Goal: Task Accomplishment & Management: Manage account settings

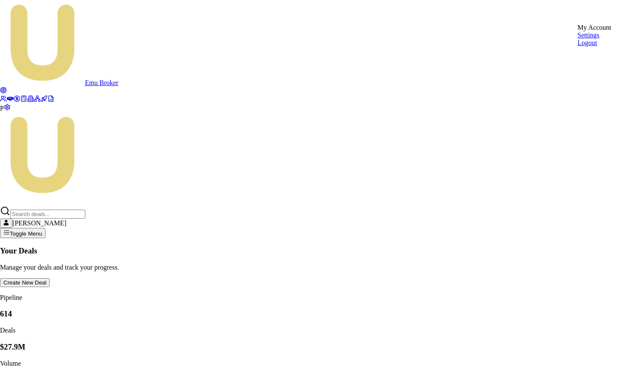
click at [592, 47] on div "Logout" at bounding box center [595, 43] width 34 height 8
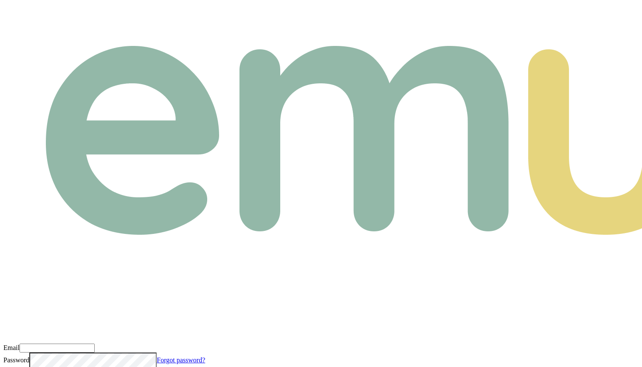
click at [95, 343] on input "Email" at bounding box center [57, 347] width 75 height 9
type input "m@emumoney.com.au"
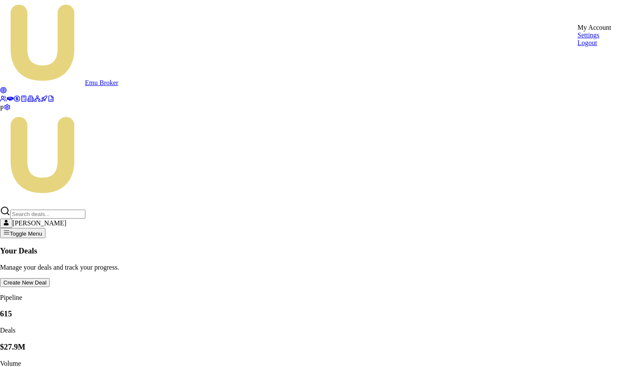
click at [597, 47] on div "Logout" at bounding box center [595, 43] width 34 height 8
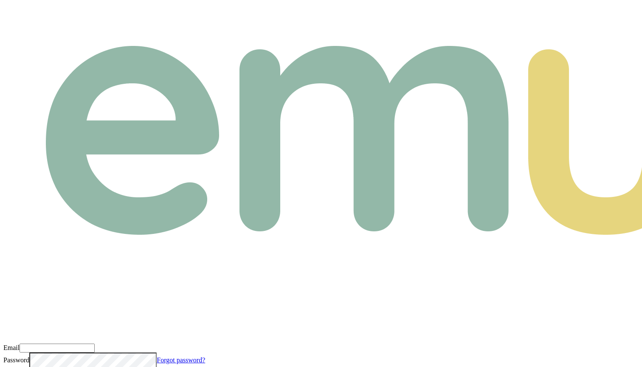
click at [95, 343] on input "Email" at bounding box center [57, 347] width 75 height 9
type input "m@emumoney.com.au"
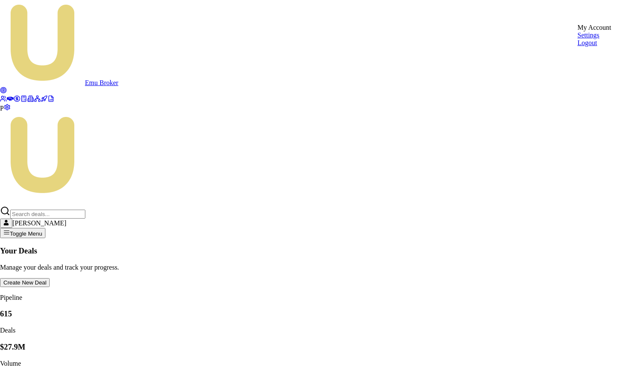
click at [602, 47] on div "Logout" at bounding box center [595, 43] width 34 height 8
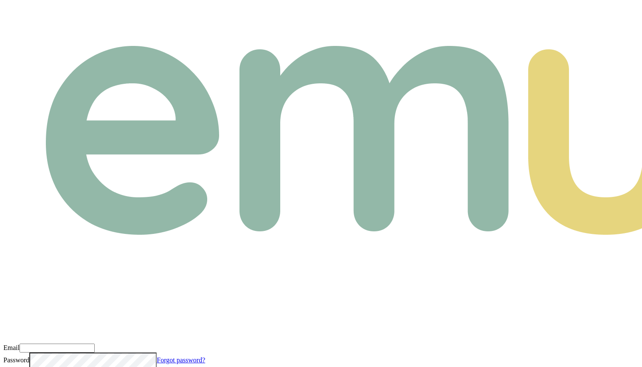
click at [95, 343] on input "Email" at bounding box center [57, 347] width 75 height 9
type input "m@emumoney.com.au"
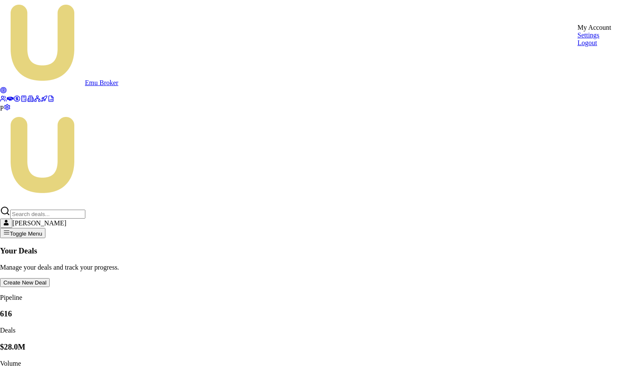
click at [604, 47] on div "Logout" at bounding box center [595, 43] width 34 height 8
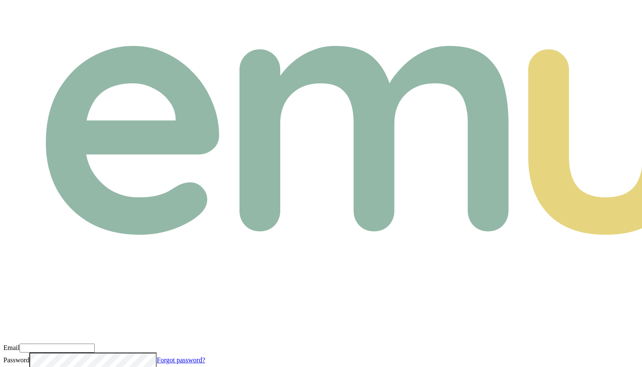
click at [95, 343] on input "Email" at bounding box center [57, 347] width 75 height 9
type input "m@emumoney.com.au"
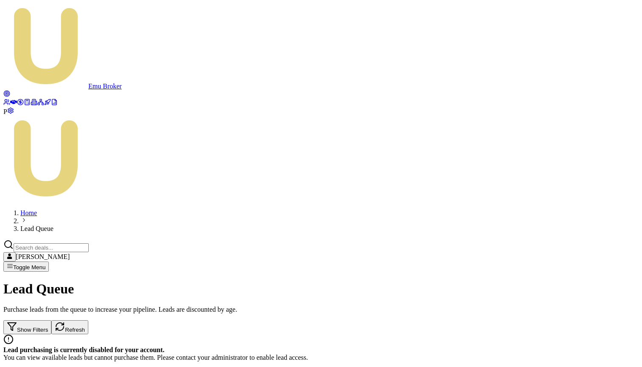
click at [17, 99] on link at bounding box center [13, 102] width 7 height 7
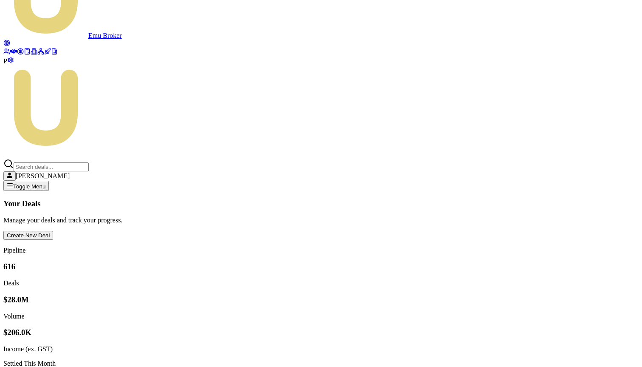
scroll to position [50, 0]
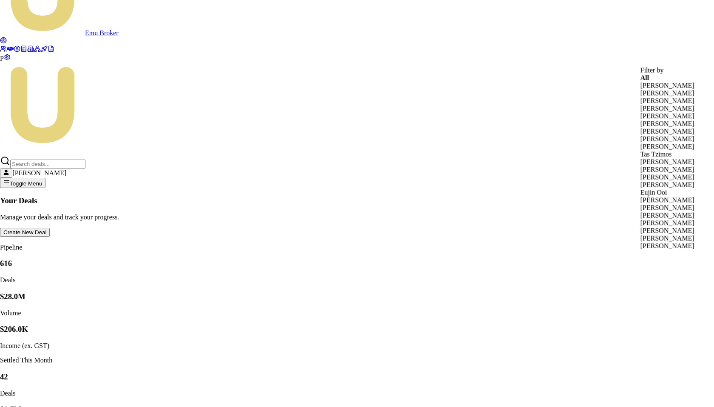
click at [642, 235] on div "Robyn Adams" at bounding box center [667, 231] width 54 height 8
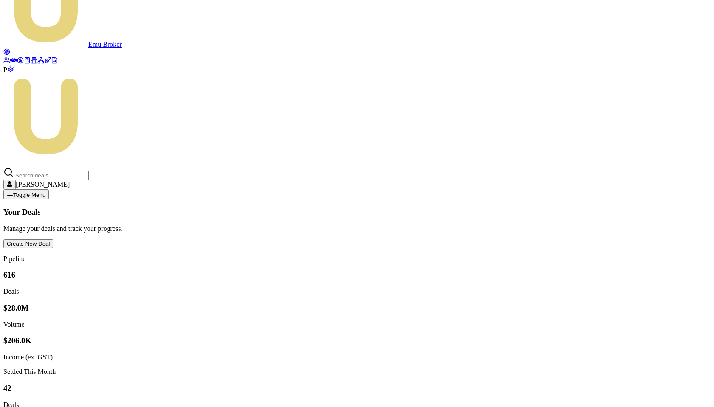
scroll to position [0, 0]
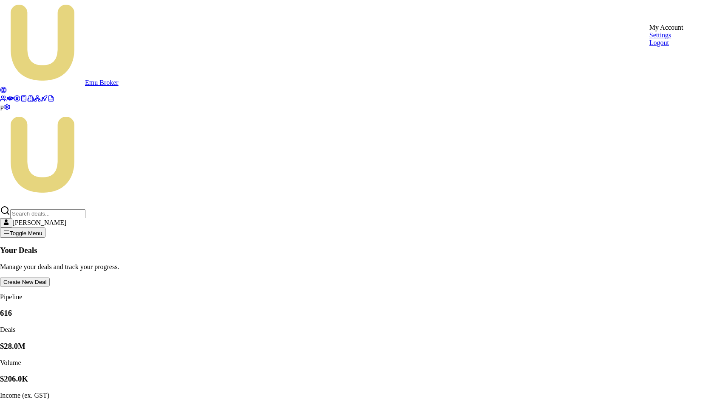
click at [642, 47] on div "Logout" at bounding box center [666, 43] width 34 height 8
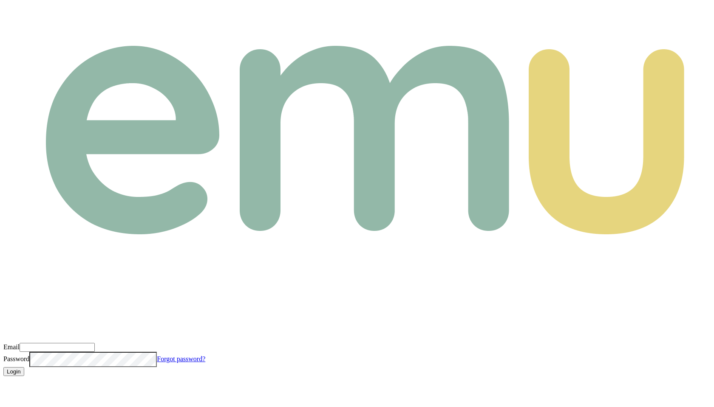
click at [95, 343] on input "Email" at bounding box center [57, 347] width 75 height 9
type input "m@emumoney.com.au"
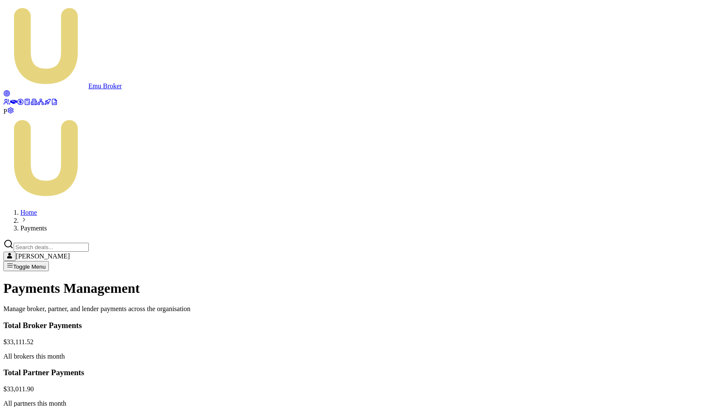
click at [10, 99] on icon at bounding box center [6, 102] width 7 height 7
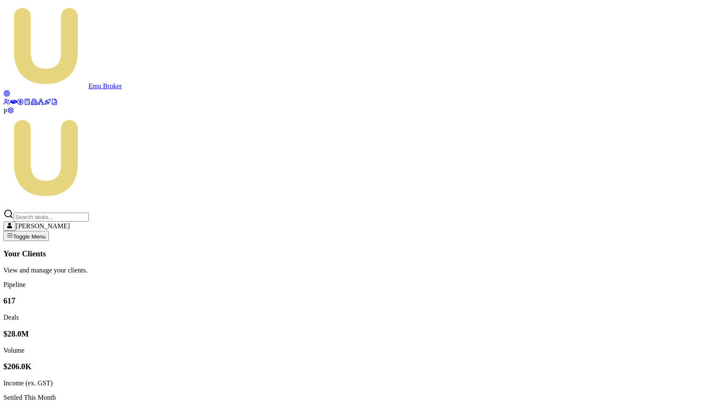
click at [7, 115] on span "P" at bounding box center [5, 111] width 4 height 7
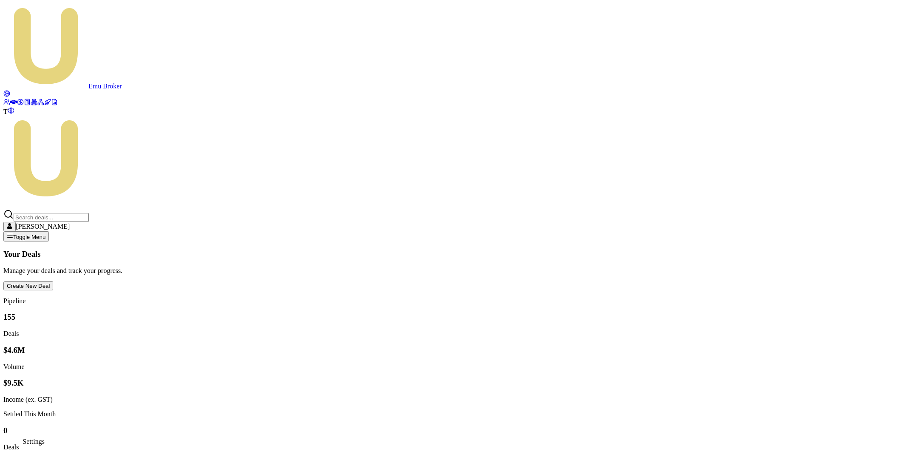
click at [14, 113] on icon at bounding box center [10, 111] width 5 height 6
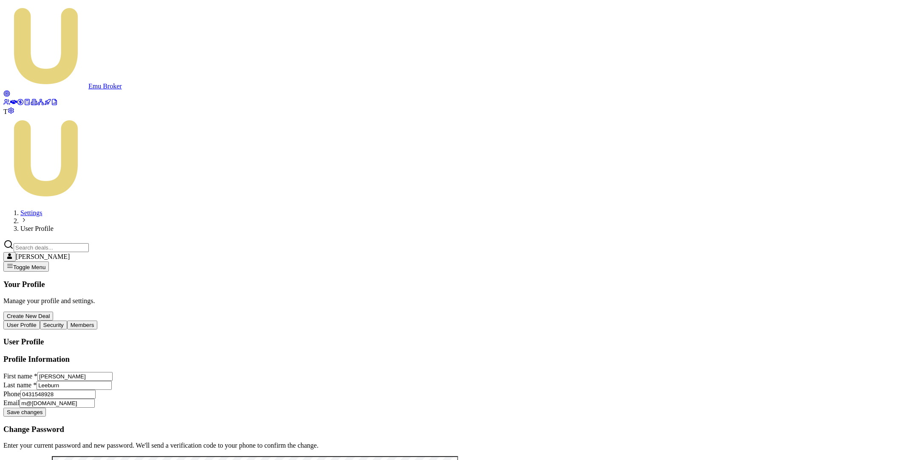
click at [67, 320] on button "Security" at bounding box center [53, 324] width 27 height 9
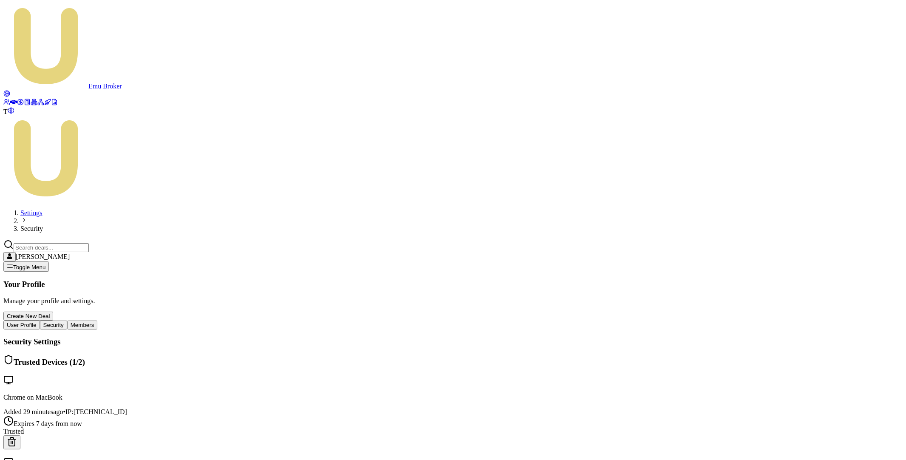
click at [8, 91] on link at bounding box center [6, 94] width 7 height 7
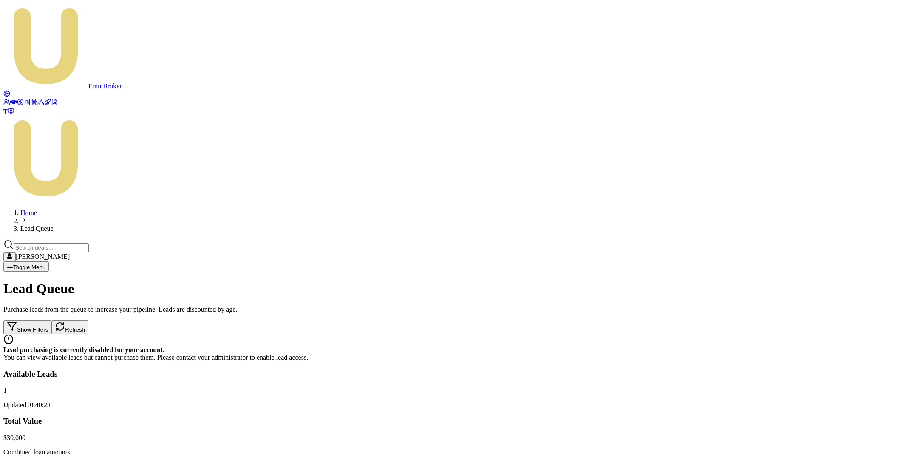
click at [51, 320] on button "Show Filters" at bounding box center [27, 327] width 48 height 14
click at [49, 320] on button "Hide Filters" at bounding box center [25, 327] width 45 height 14
click at [8, 115] on span "T" at bounding box center [5, 111] width 4 height 7
click at [51, 320] on button "Notifications" at bounding box center [27, 327] width 48 height 14
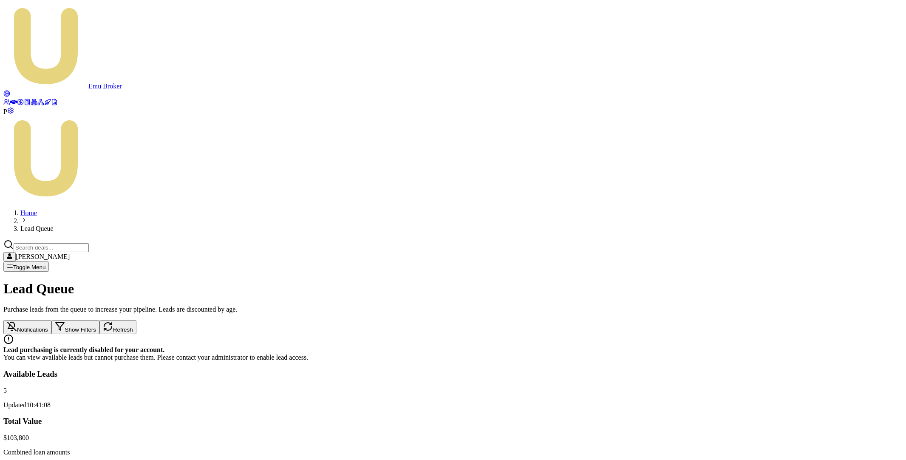
click at [476, 394] on main "Lead Queue Purchase leads from the queue to increase your pipeline. Leads are d…" at bounding box center [452, 460] width 899 height 358
click at [877, 11] on html "Emu Broker P Home Lead Queue Matt Leeburn Toggle Menu Lead Queue Purchase leads…" at bounding box center [453, 323] width 906 height 646
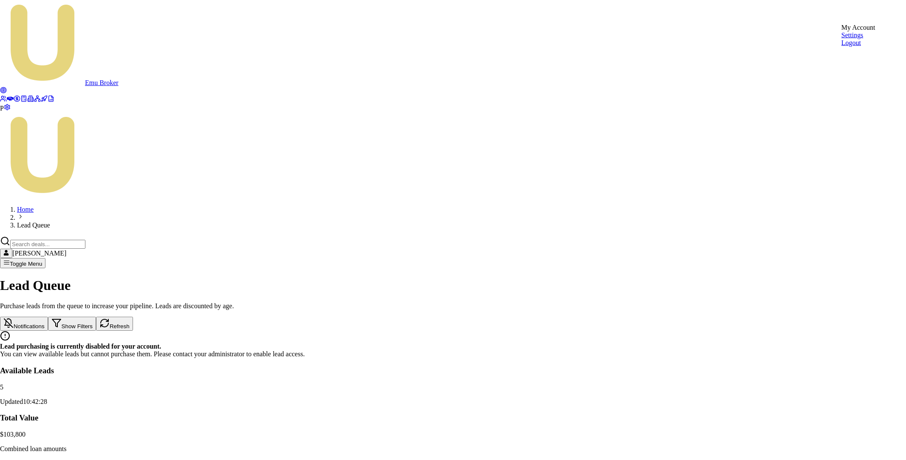
click at [856, 47] on div "Logout" at bounding box center [858, 43] width 34 height 8
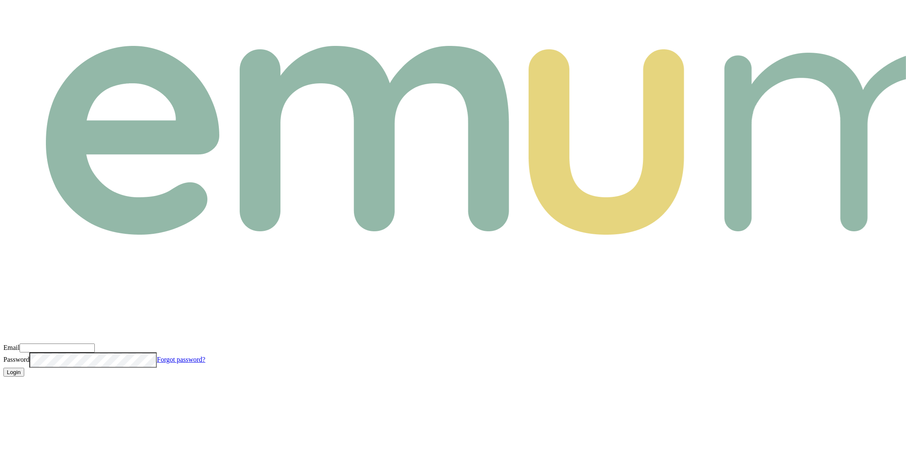
click at [95, 343] on input "Email" at bounding box center [57, 347] width 75 height 9
click at [3, 383] on com-1password-button at bounding box center [3, 383] width 0 height 0
type input "m+broker"
click at [3, 383] on com-1password-button at bounding box center [3, 383] width 0 height 0
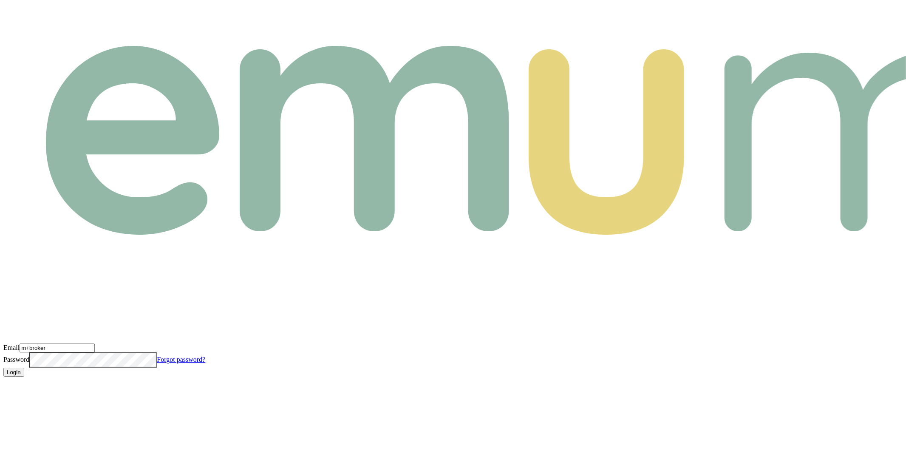
click at [95, 343] on input "m+broker" at bounding box center [57, 347] width 75 height 9
type input "m+broker@emumoney.com.au"
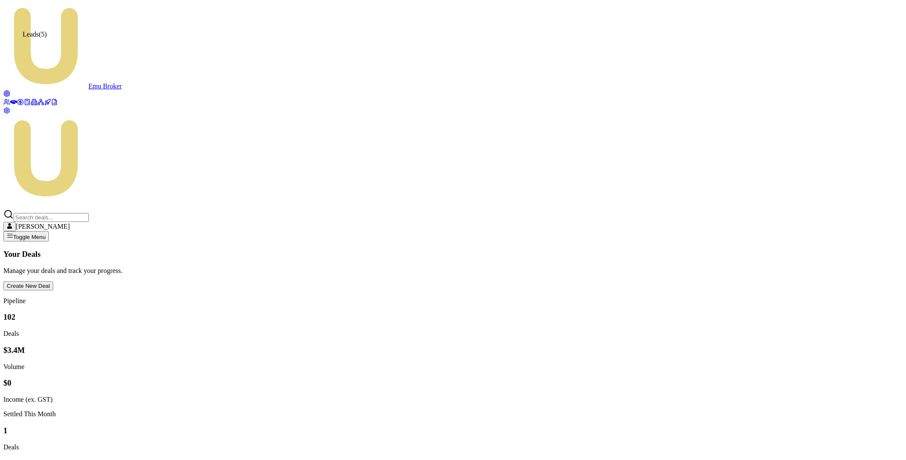
click at [9, 91] on circle at bounding box center [7, 94] width 6 height 6
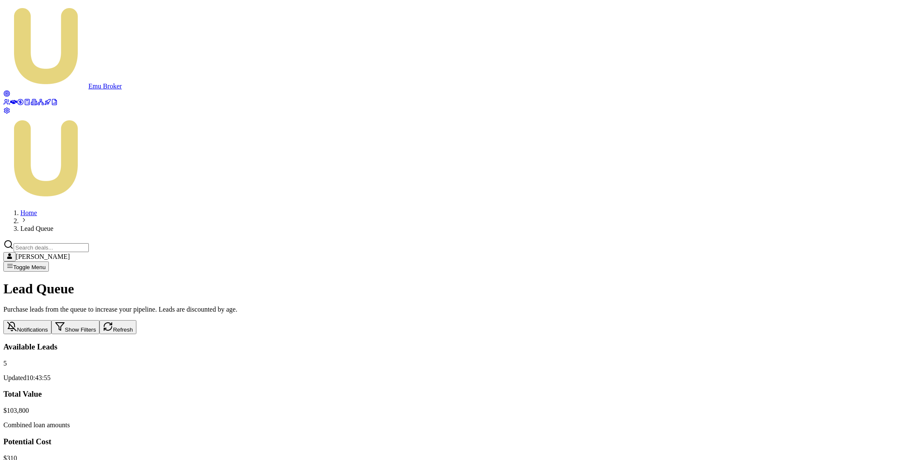
click at [51, 320] on button "Notifications" at bounding box center [27, 327] width 48 height 14
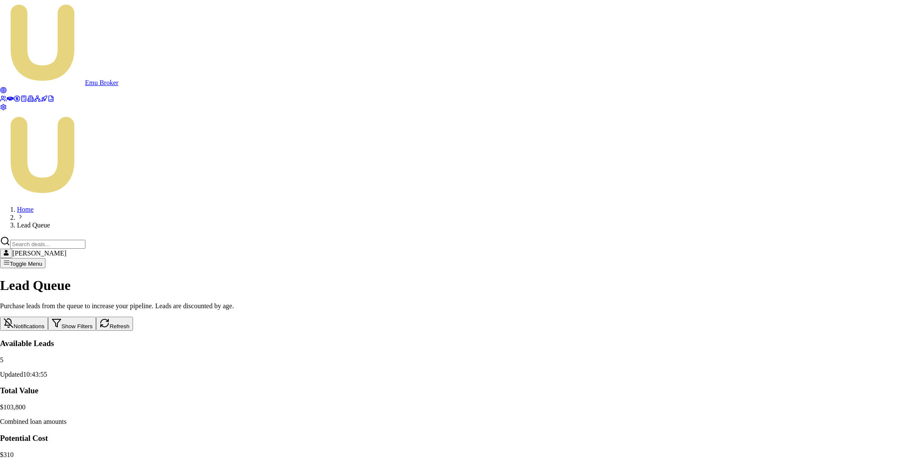
checkbox input "true"
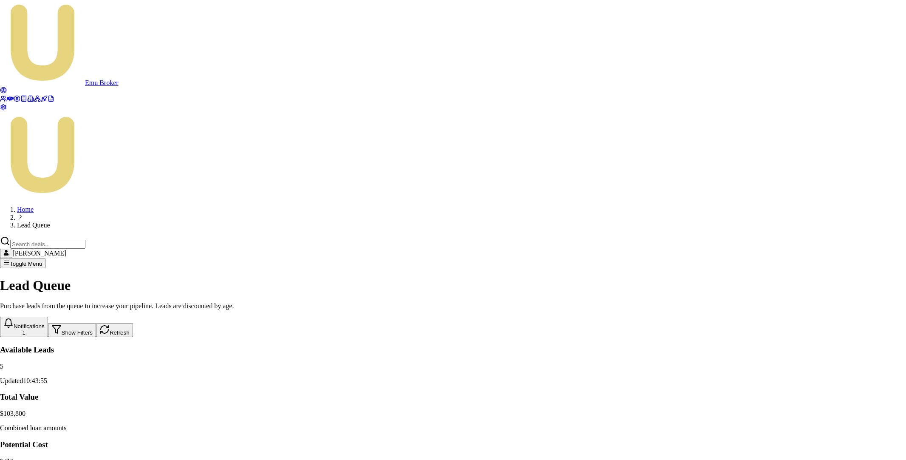
checkbox input "true"
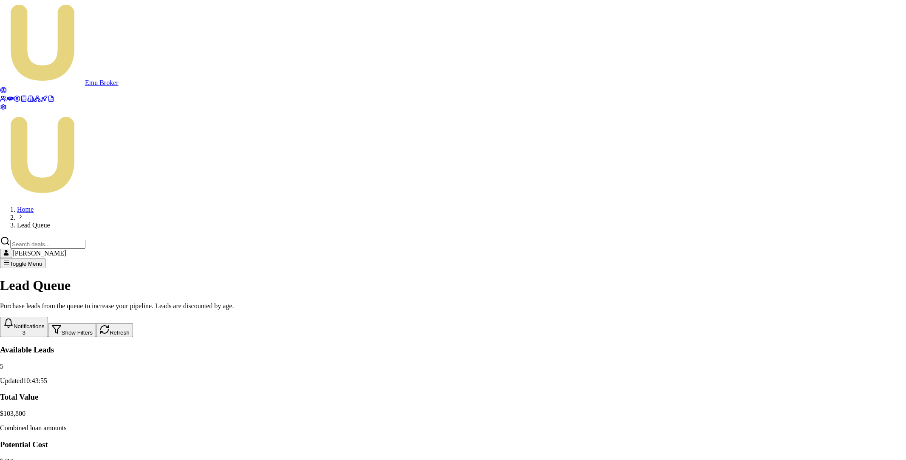
checkbox input "true"
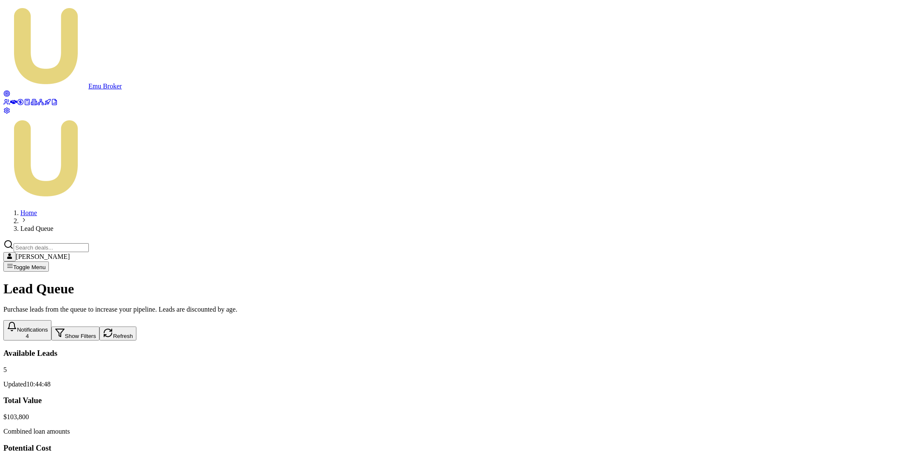
click at [51, 320] on button "Notifications 4" at bounding box center [27, 330] width 48 height 20
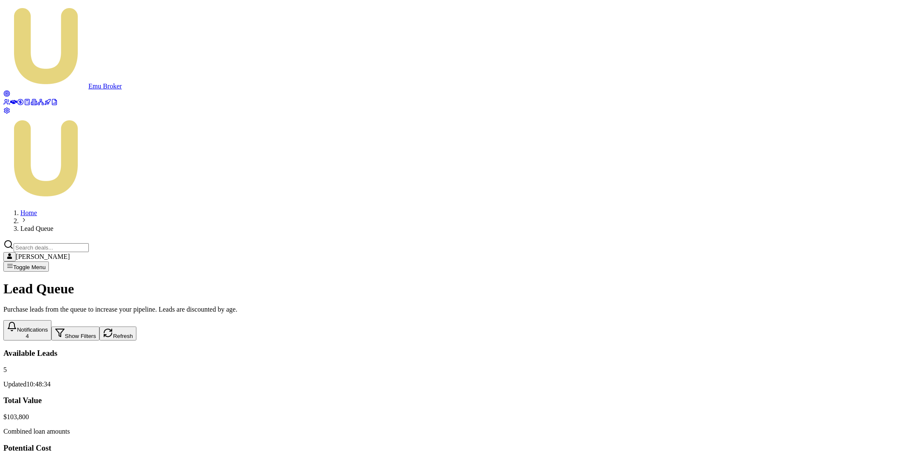
click at [51, 320] on button "Notifications 4" at bounding box center [27, 330] width 48 height 20
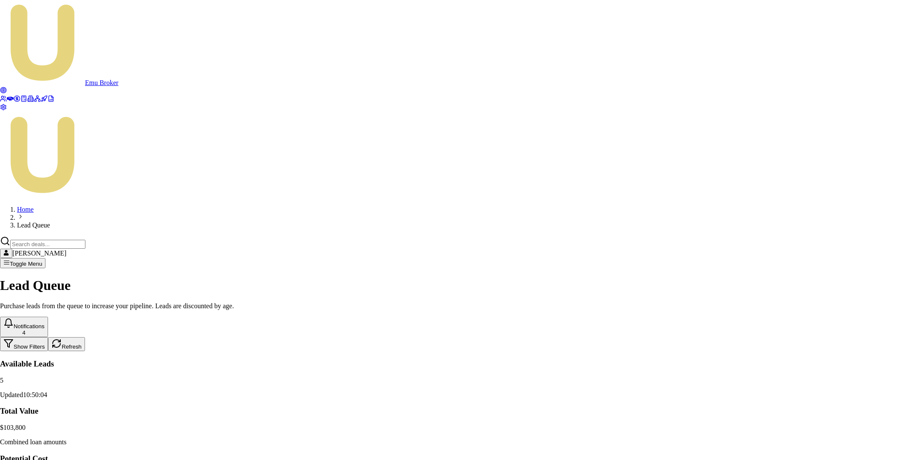
click at [625, 337] on div at bounding box center [453, 337] width 906 height 0
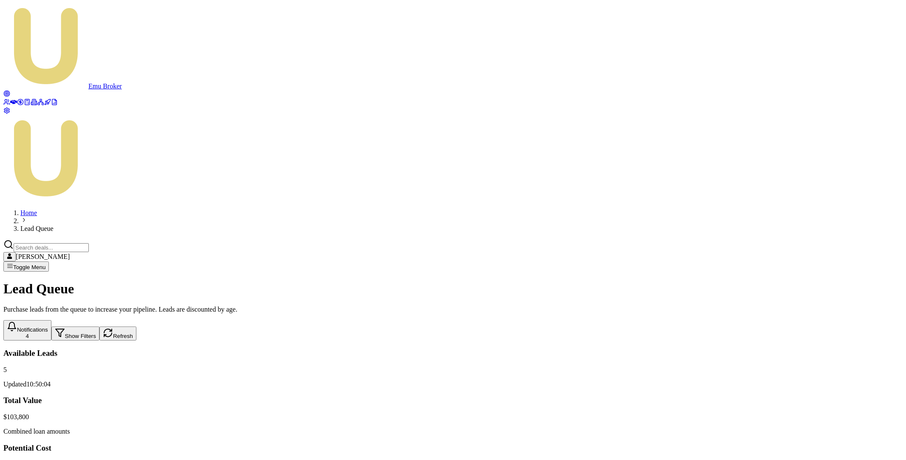
click at [51, 320] on button "Notifications 4" at bounding box center [27, 330] width 48 height 20
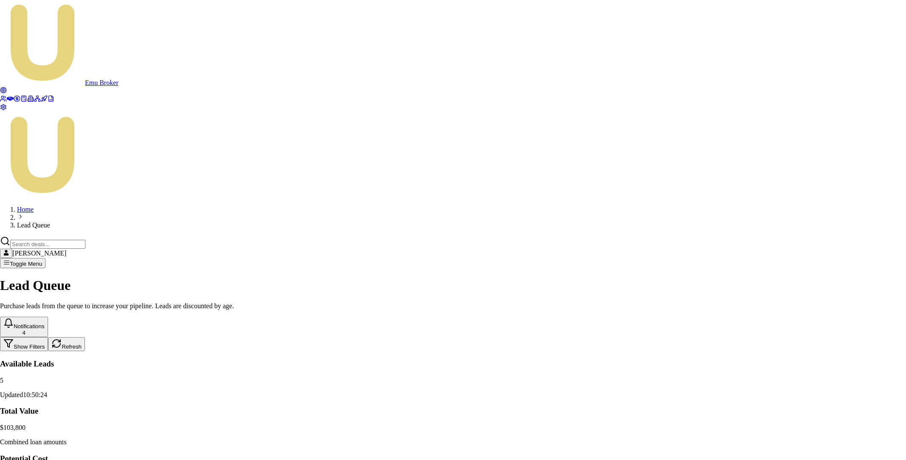
checkbox input "false"
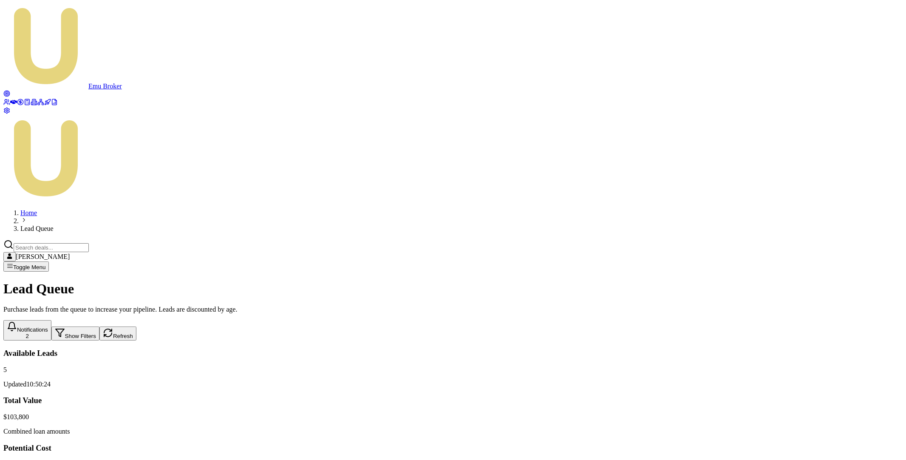
click at [51, 320] on button "Notifications 2" at bounding box center [27, 330] width 48 height 20
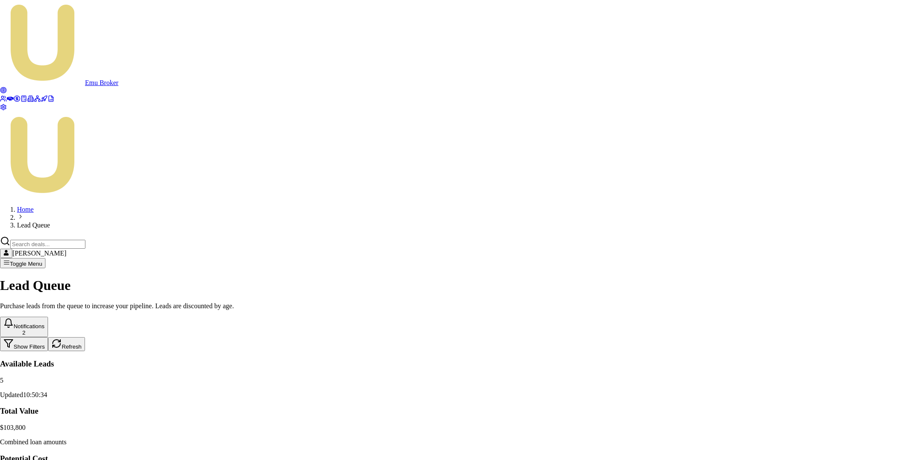
click at [618, 337] on div at bounding box center [453, 337] width 906 height 0
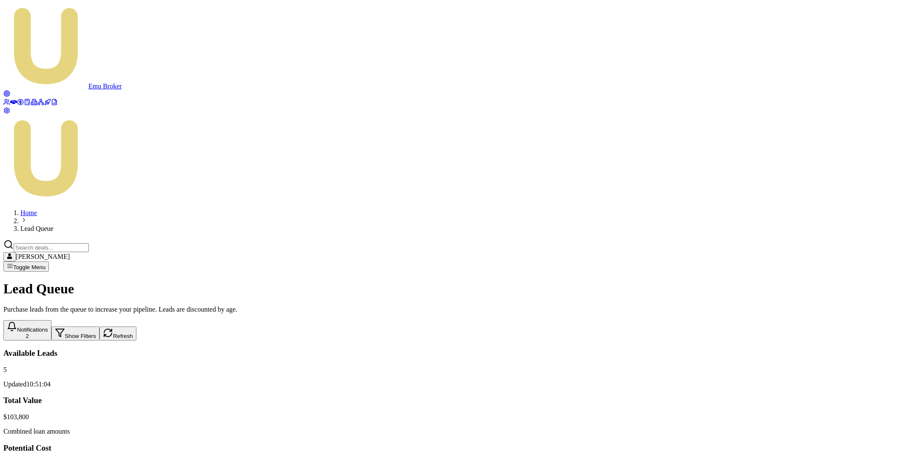
click at [51, 320] on button "Notifications 2" at bounding box center [27, 330] width 48 height 20
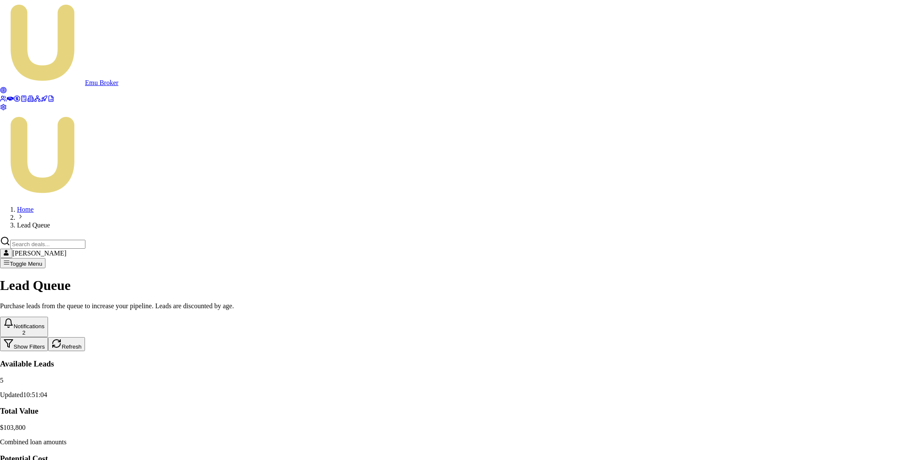
checkbox input "true"
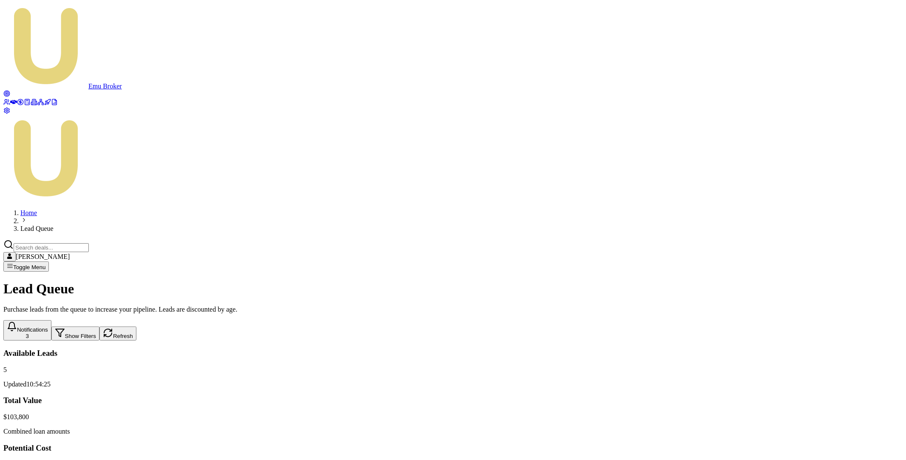
click at [10, 114] on icon at bounding box center [6, 110] width 7 height 7
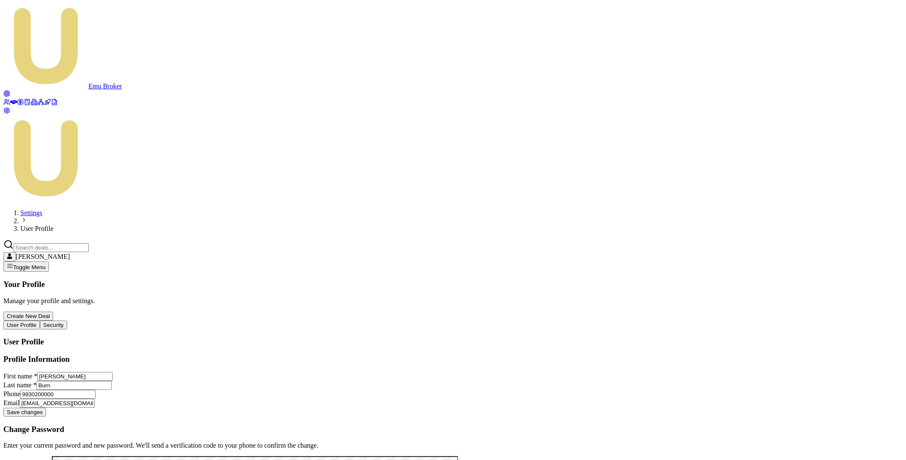
click at [875, 18] on html "Emu Broker Settings User Profile [PERSON_NAME] Toggle Menu Your Profile Manage …" at bounding box center [453, 259] width 906 height 518
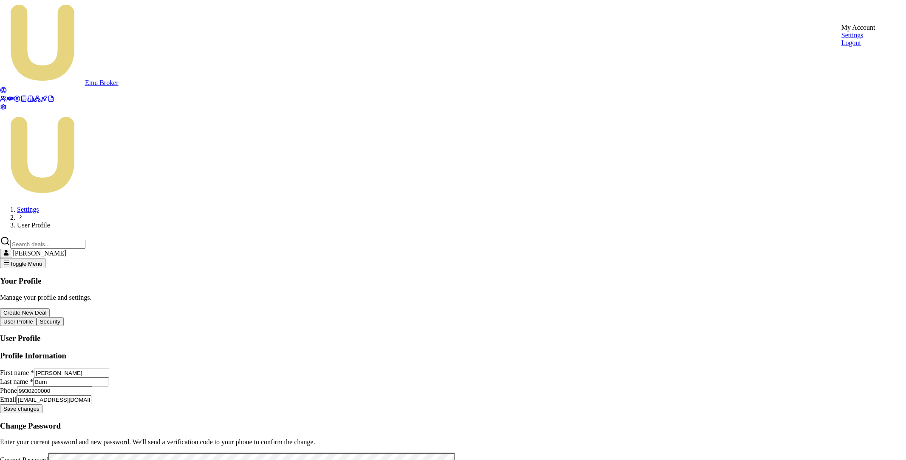
click at [862, 47] on div "Logout" at bounding box center [858, 43] width 34 height 8
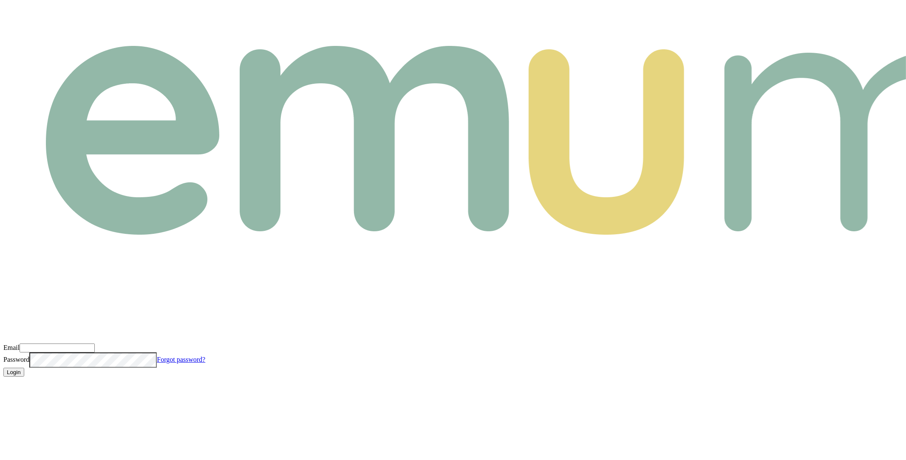
click at [95, 343] on input "Email" at bounding box center [57, 347] width 75 height 9
type input "m@emumoney.com.au"
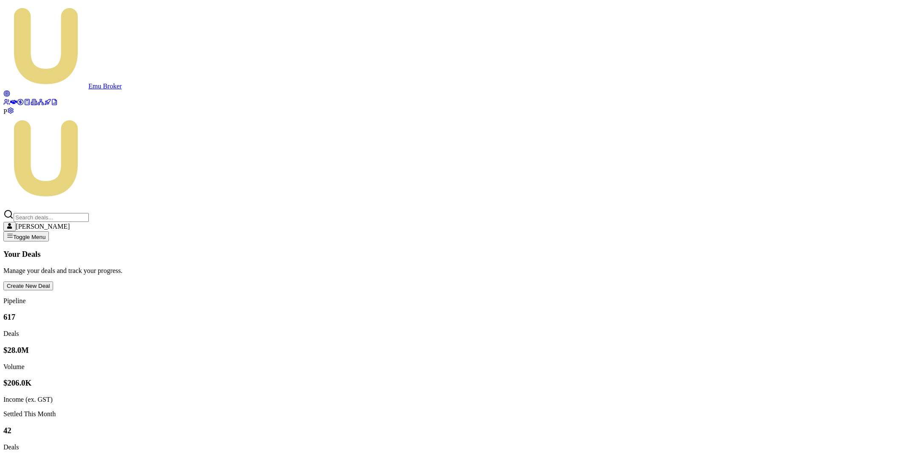
click at [11, 111] on circle at bounding box center [11, 111] width 2 height 2
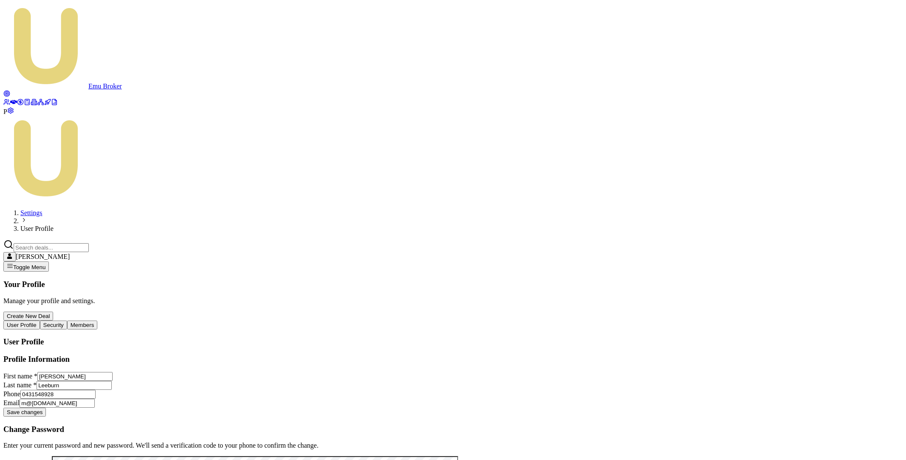
click at [98, 320] on button "Members" at bounding box center [82, 324] width 31 height 9
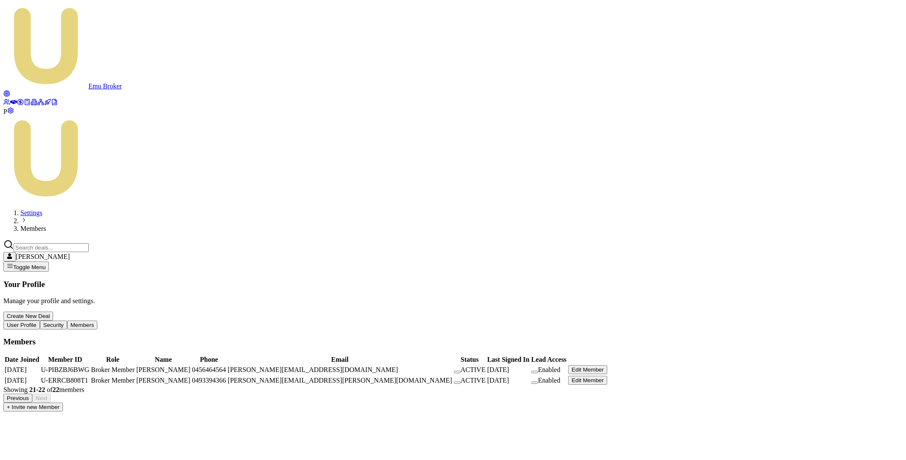
click at [32, 393] on button "Previous" at bounding box center [17, 397] width 29 height 9
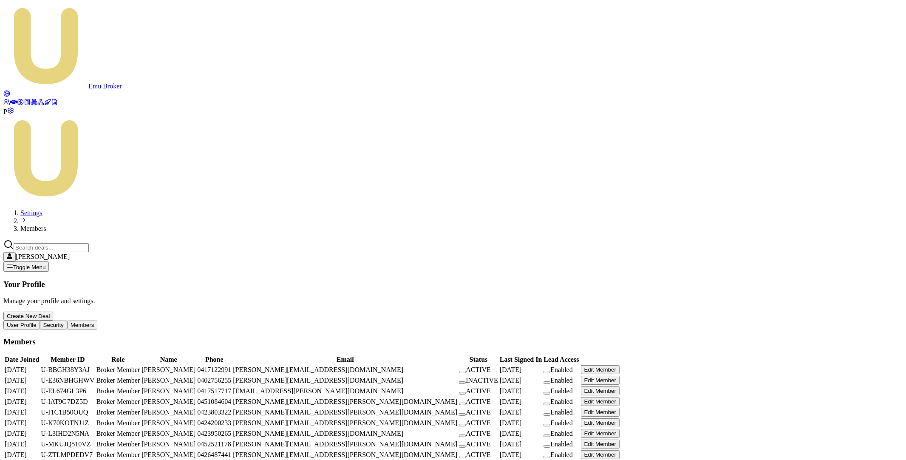
click at [620, 365] on button "Edit Member" at bounding box center [600, 369] width 39 height 9
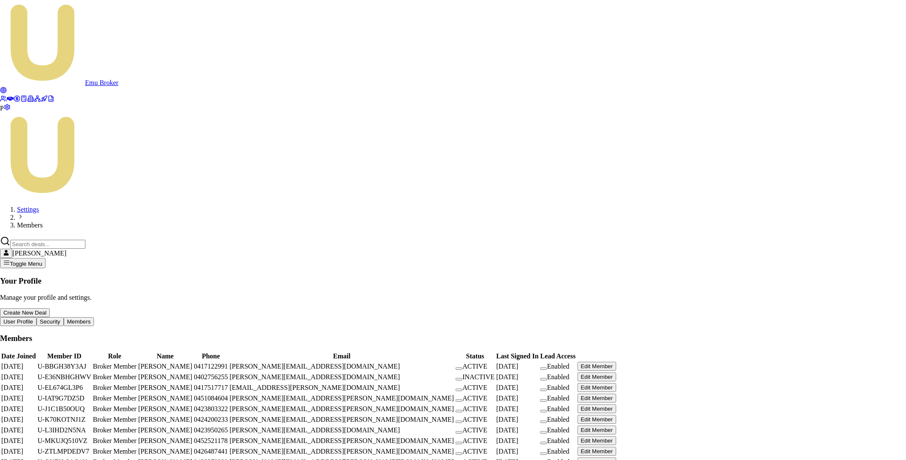
select select "BROKER_MEMBER"
select select "CONTRACTOR"
type input "Stevette"
type input "Gelavis"
type input "0417122991"
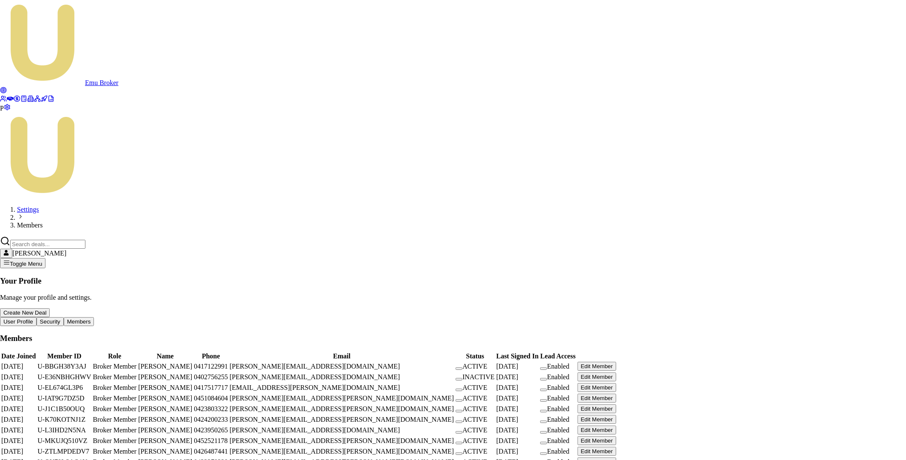
type input "stevette.gelavis@emumoney.com.au"
type input "80"
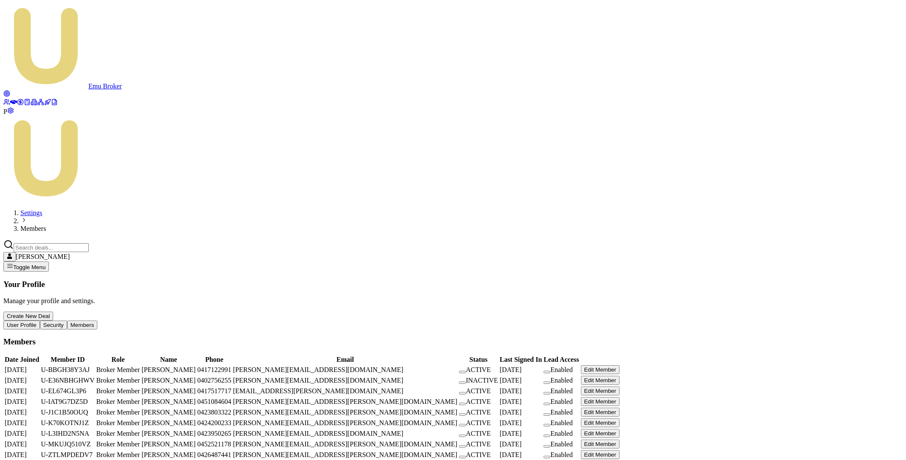
click at [5, 91] on link at bounding box center [6, 94] width 7 height 7
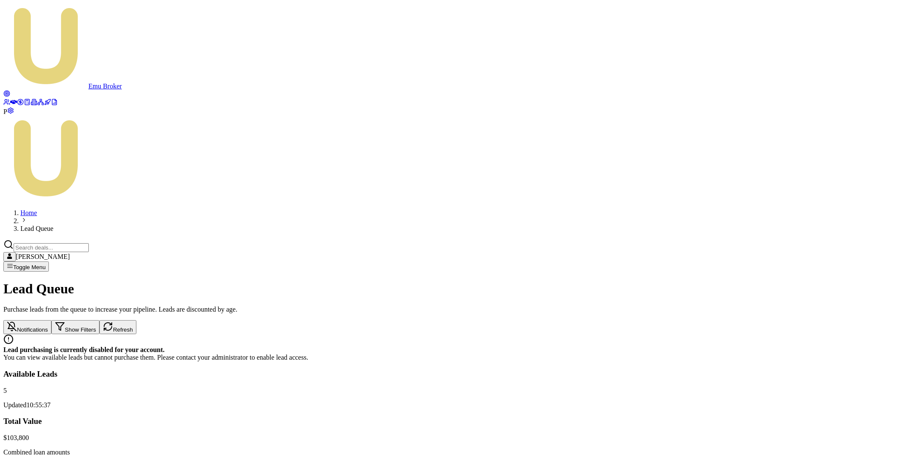
click at [51, 320] on button "Notifications" at bounding box center [27, 327] width 48 height 14
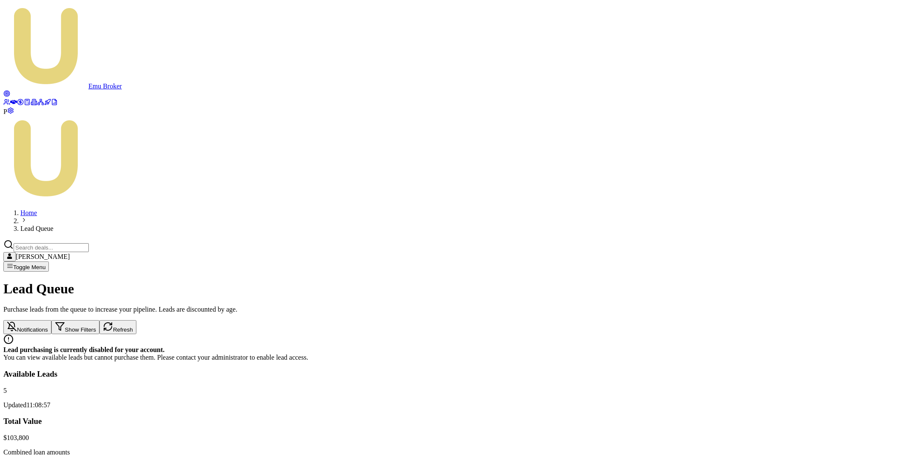
click at [11, 111] on circle at bounding box center [11, 111] width 2 height 2
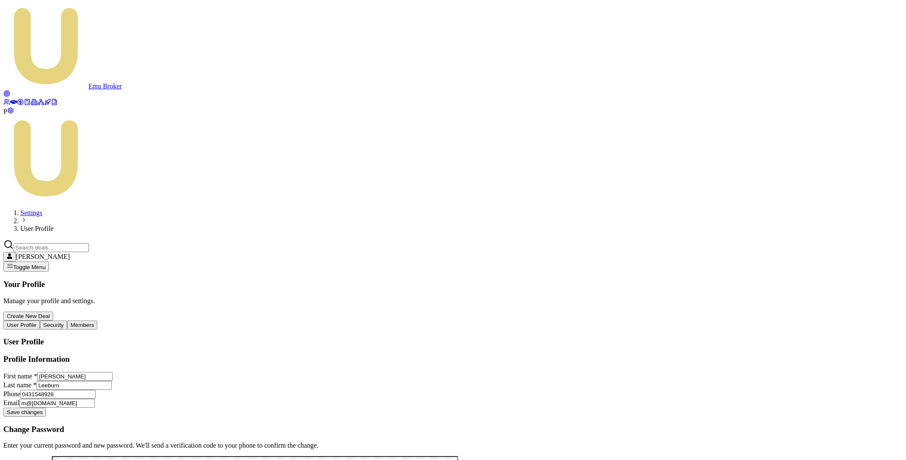
click at [98, 320] on button "Members" at bounding box center [82, 324] width 31 height 9
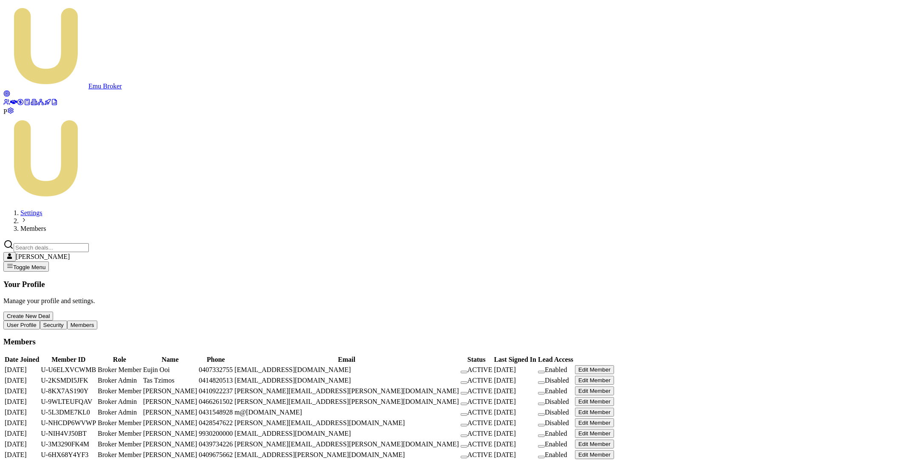
click at [545, 434] on button "button" at bounding box center [541, 435] width 7 height 3
click at [545, 402] on button "button" at bounding box center [541, 403] width 7 height 3
click at [10, 90] on icon at bounding box center [6, 93] width 7 height 7
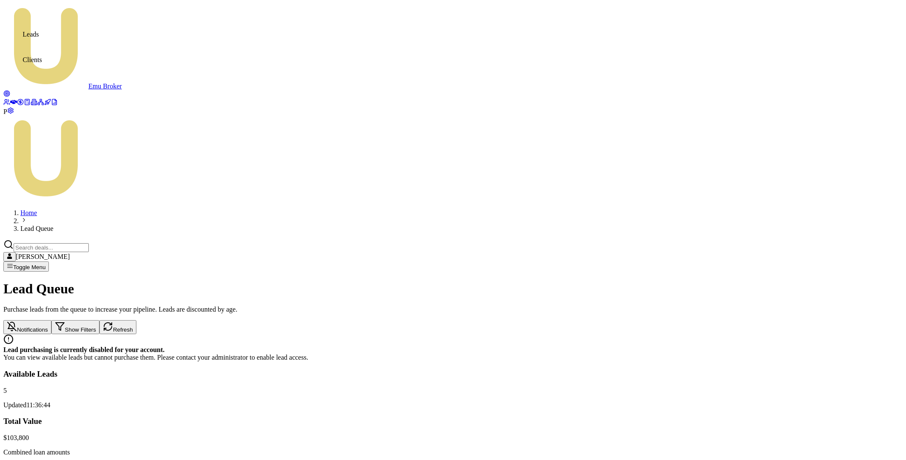
click at [8, 99] on icon at bounding box center [6, 102] width 7 height 7
